Goal: Task Accomplishment & Management: Manage account settings

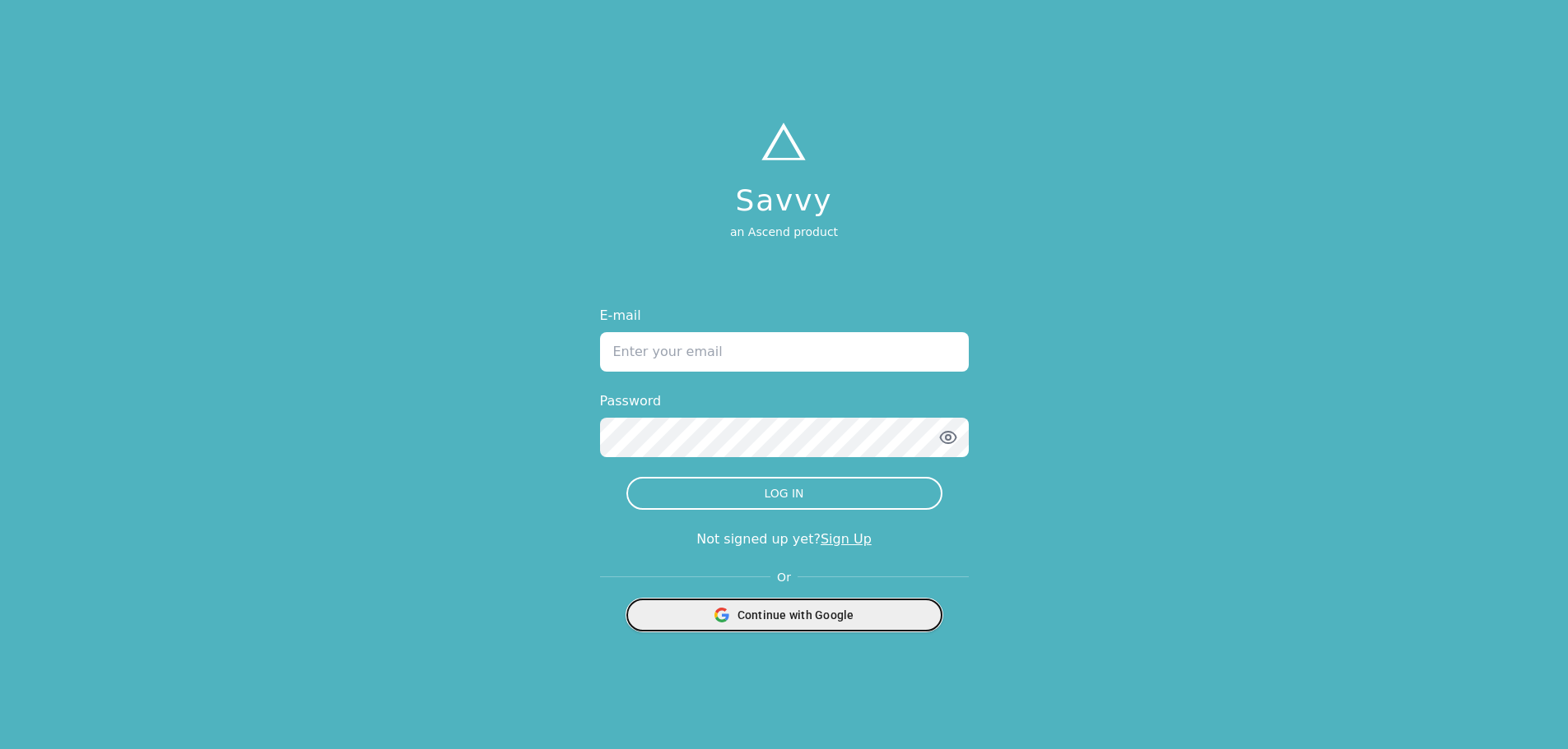
click at [788, 610] on span "Continue with Google" at bounding box center [795, 614] width 117 height 16
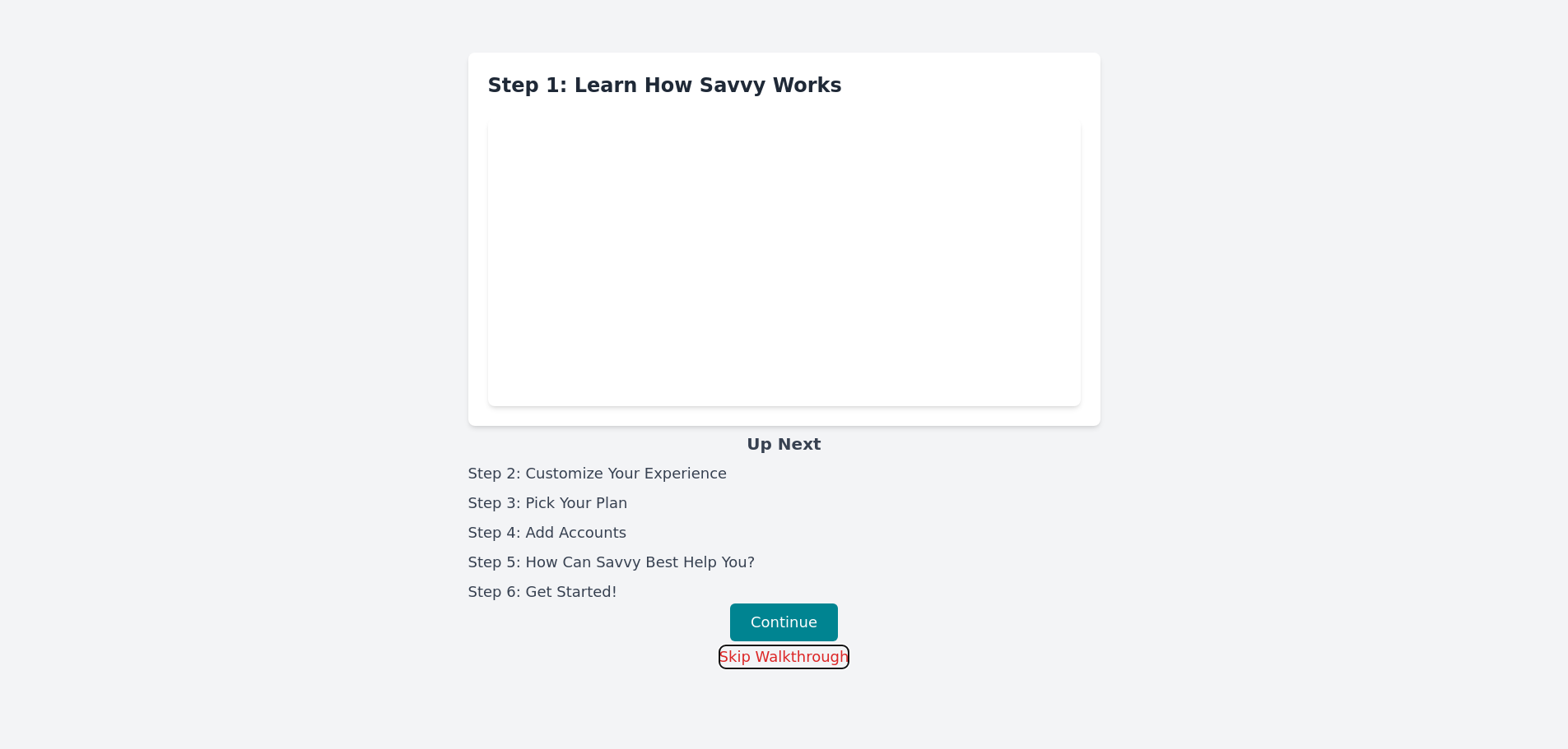
click at [771, 662] on button "Skip Walkthrough" at bounding box center [784, 657] width 132 height 25
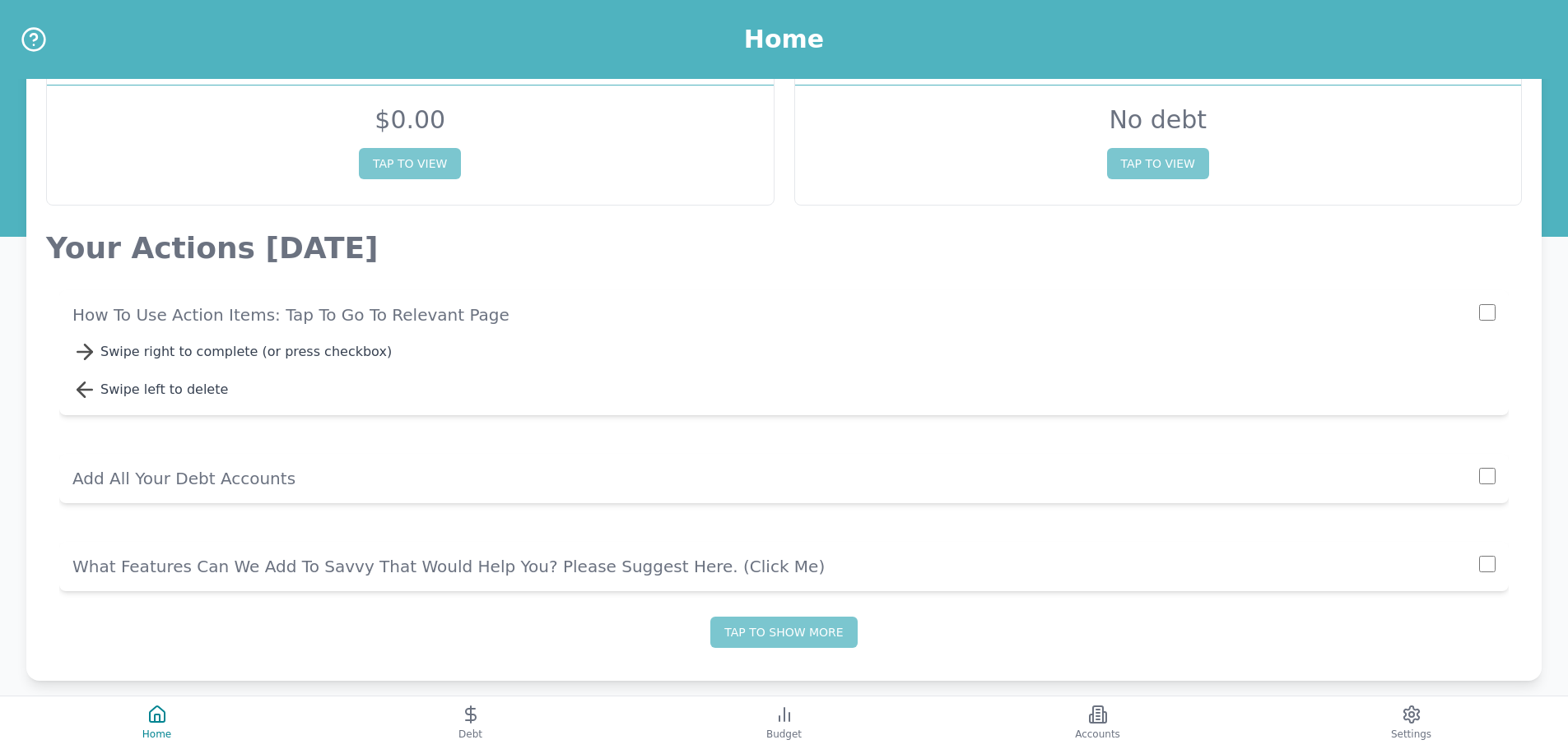
scroll to position [121, 0]
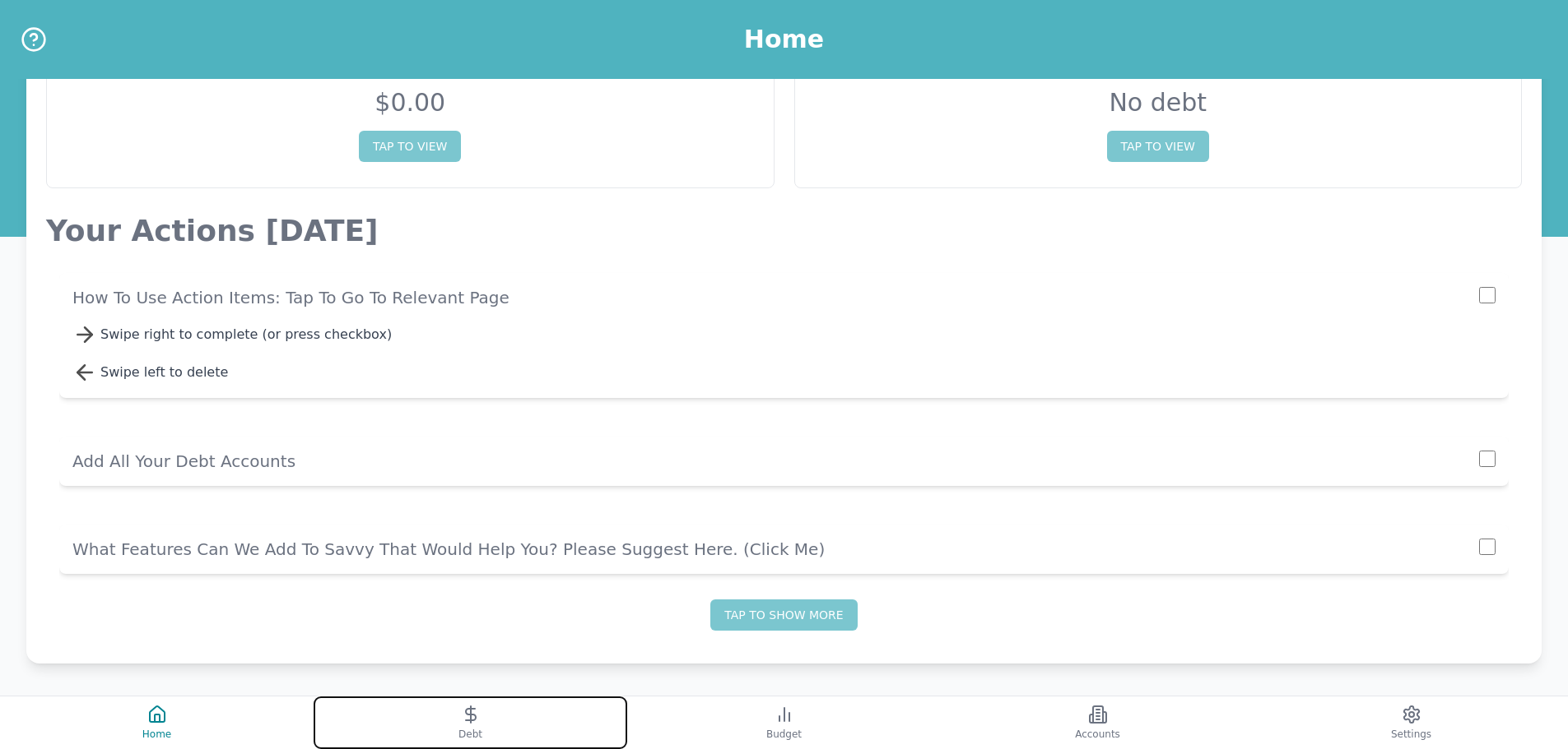
click at [562, 709] on button "Debt" at bounding box center [470, 723] width 314 height 53
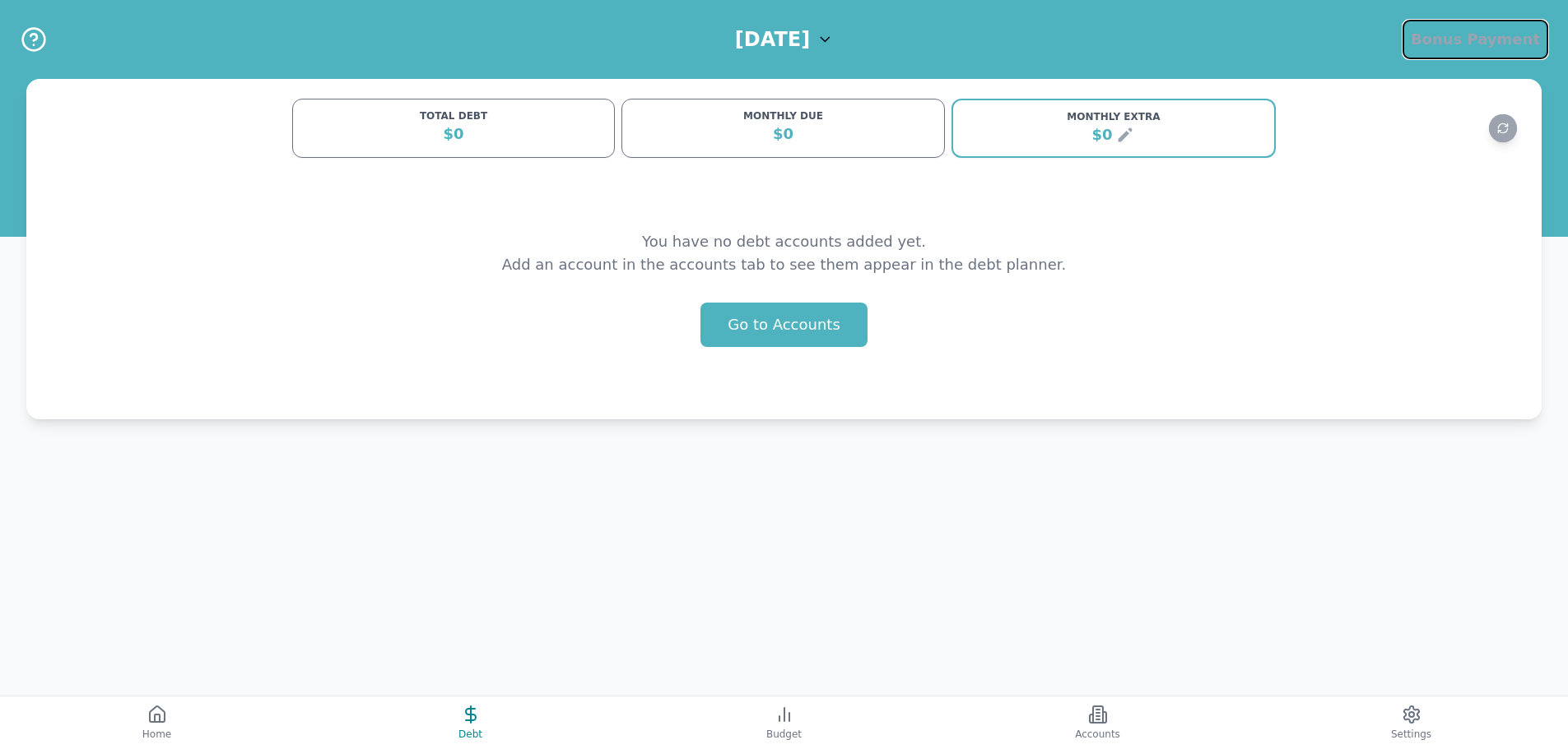
click at [1472, 24] on button "Bonus Payment Bonus Payment" at bounding box center [1475, 40] width 146 height 40
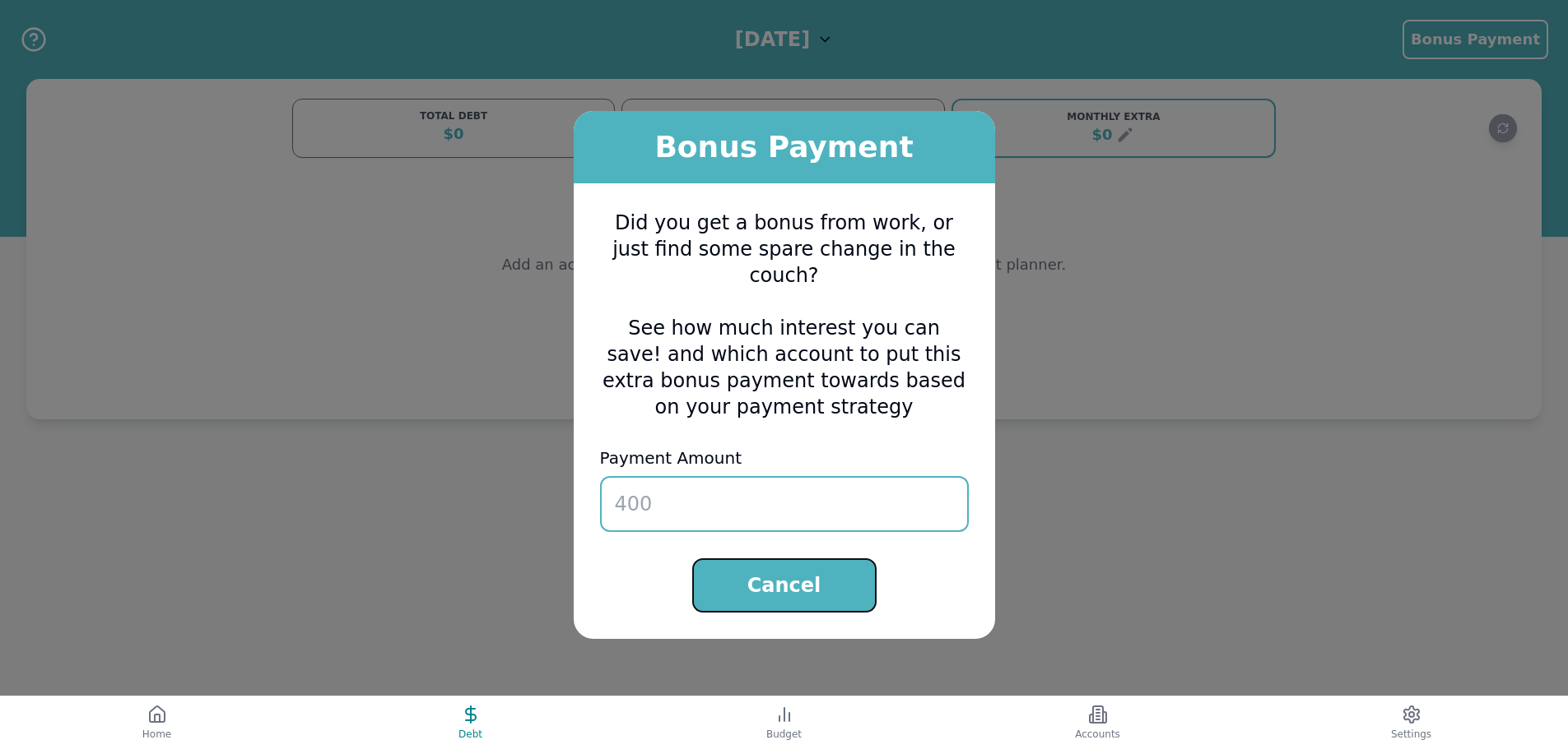
click at [807, 578] on button "Cancel" at bounding box center [784, 585] width 184 height 54
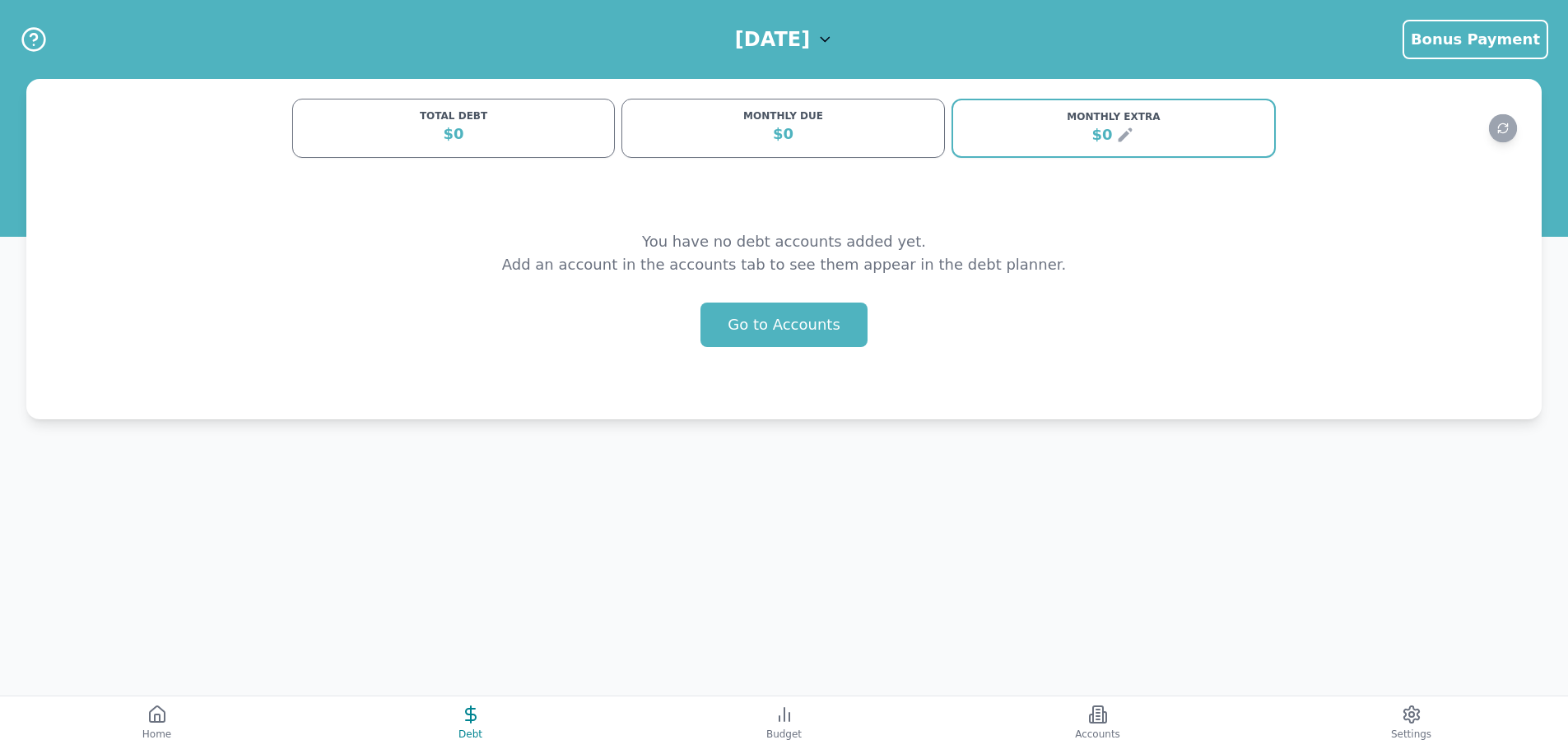
click at [455, 126] on div "$0" at bounding box center [453, 134] width 302 height 23
click at [480, 140] on div "$0" at bounding box center [453, 134] width 302 height 23
click at [750, 338] on button "Go to Accounts" at bounding box center [784, 324] width 167 height 45
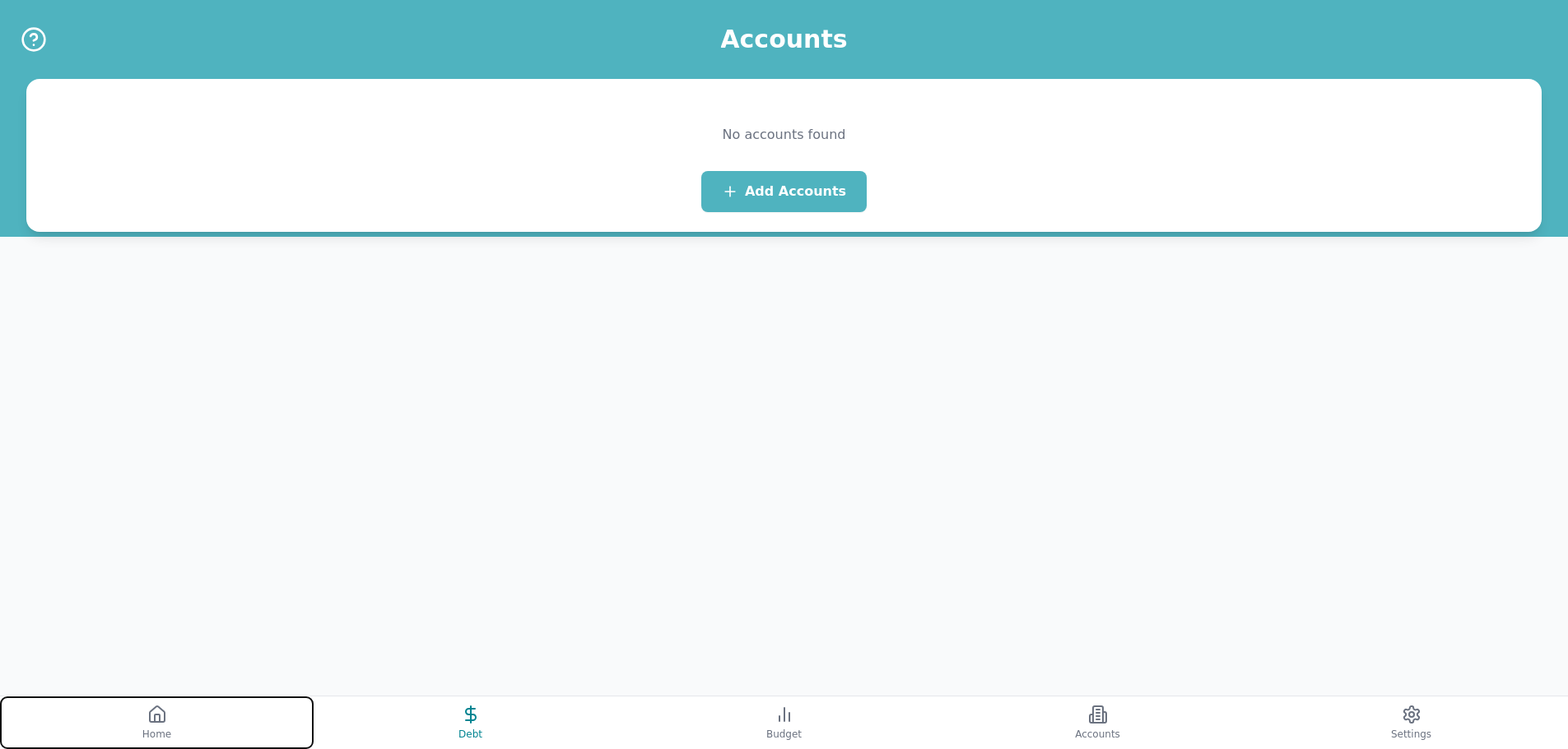
click at [181, 710] on button "Home" at bounding box center [157, 723] width 314 height 53
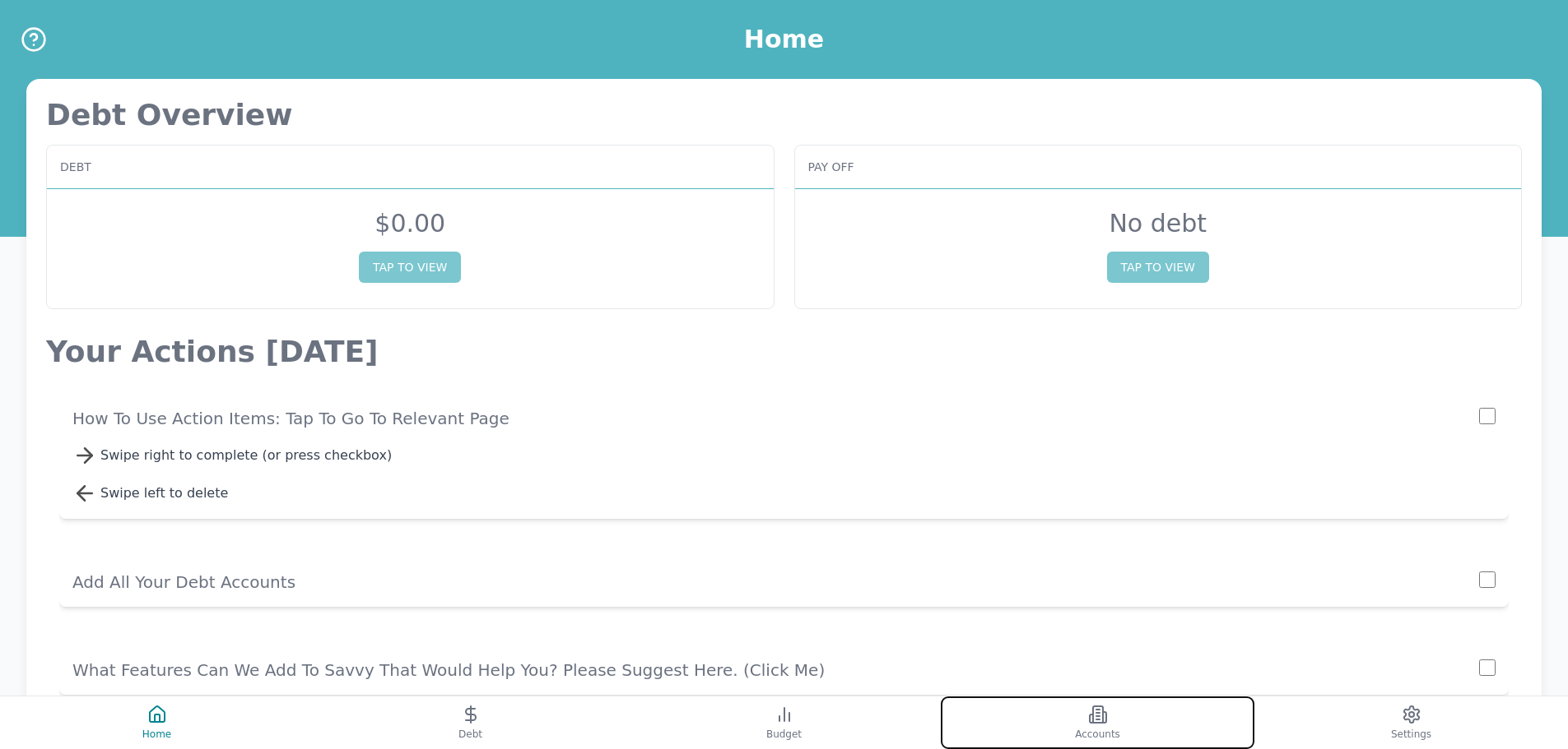
click at [1041, 740] on button "Accounts" at bounding box center [1098, 723] width 314 height 53
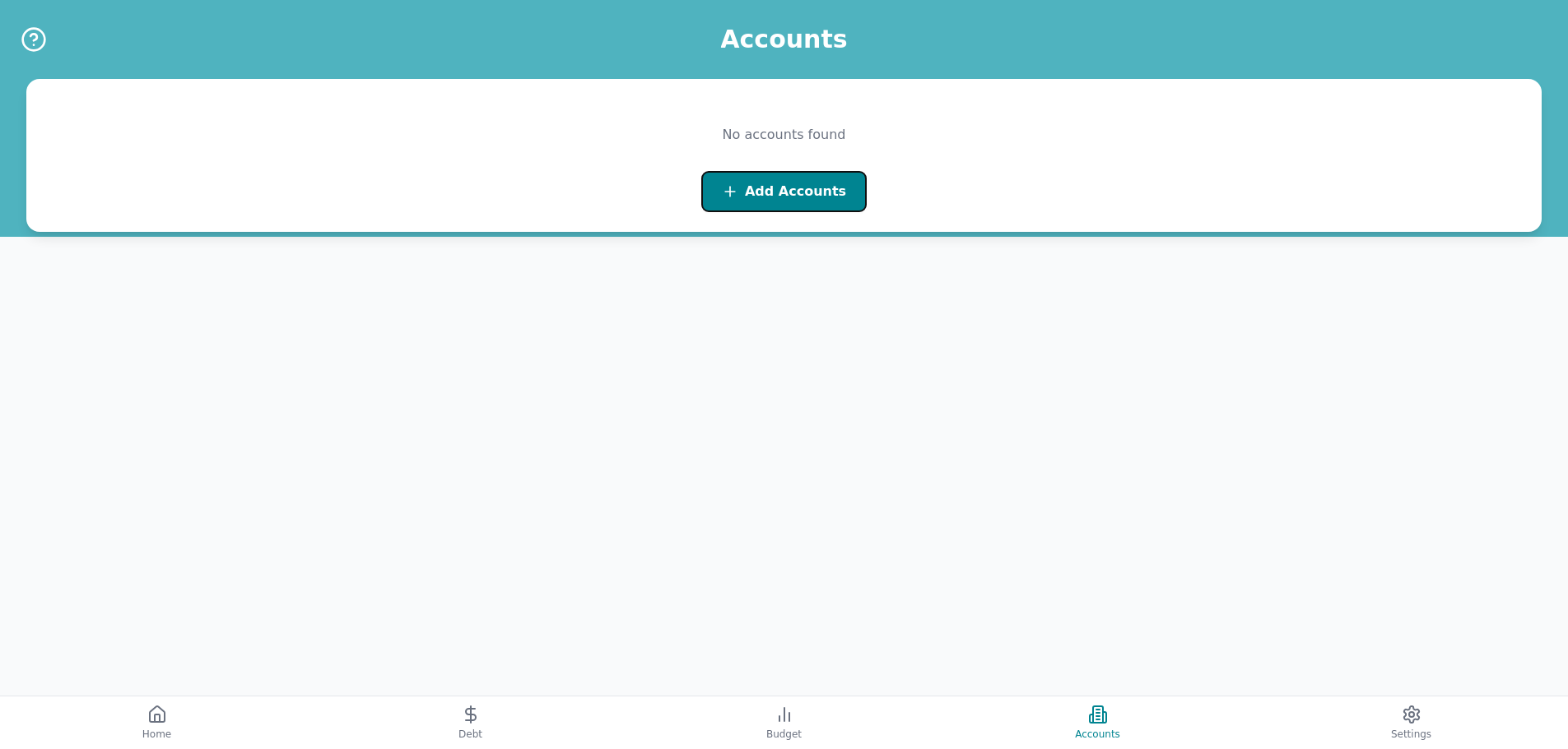
click at [804, 202] on button "Add Accounts" at bounding box center [784, 191] width 165 height 41
